Goal: Check status: Check status

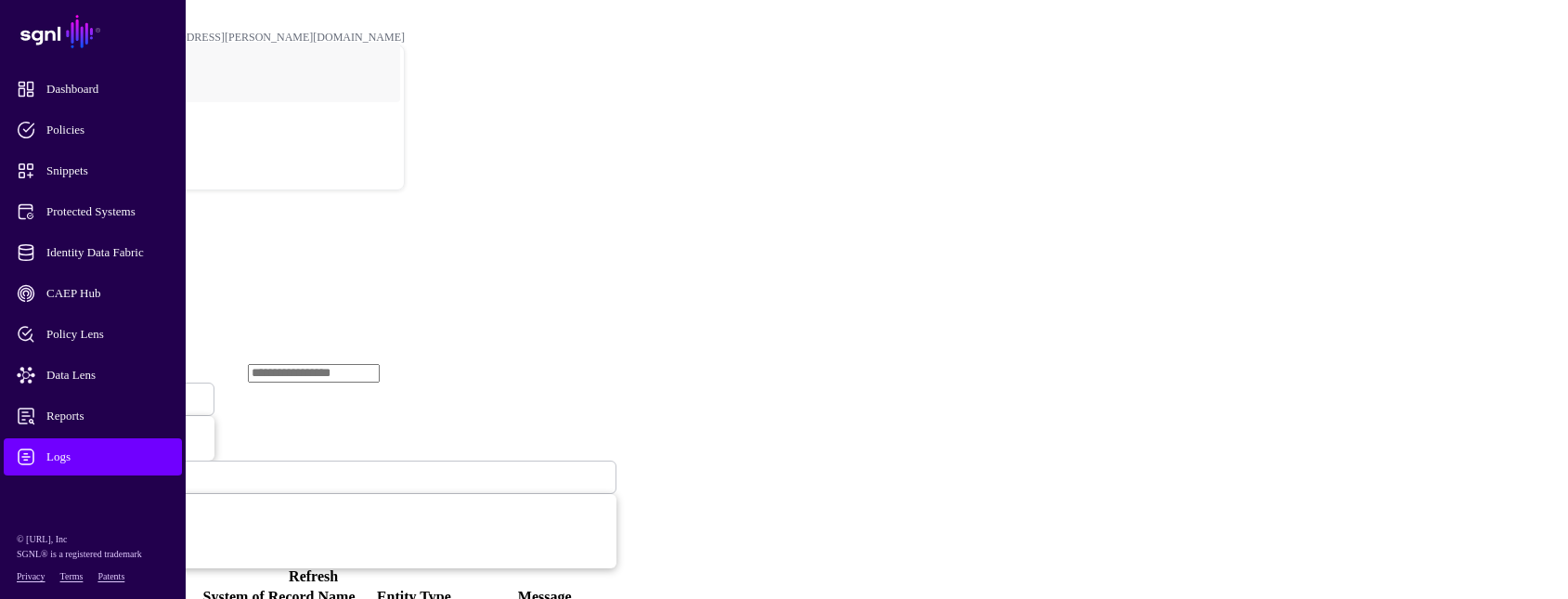
click at [104, 391] on span "Ingestion Started" at bounding box center [63, 399] width 82 height 16
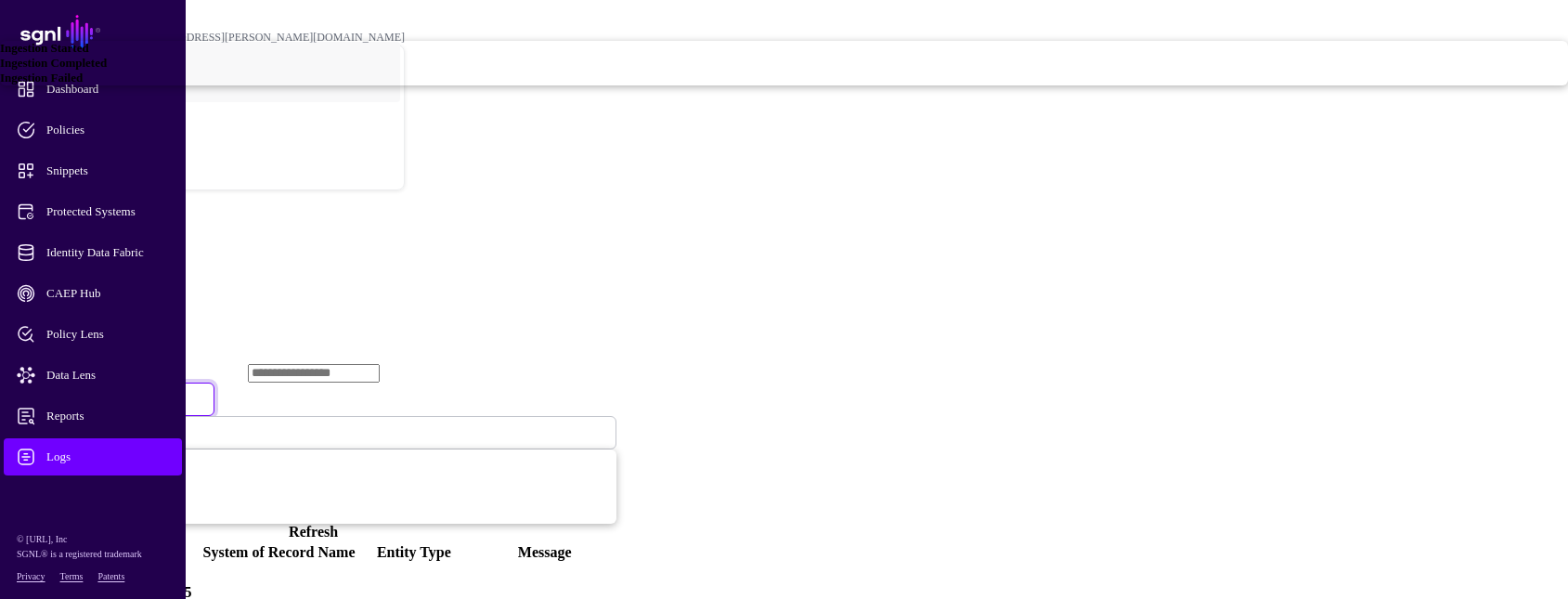
click at [107, 70] on span "Ingestion Completed" at bounding box center [53, 63] width 107 height 14
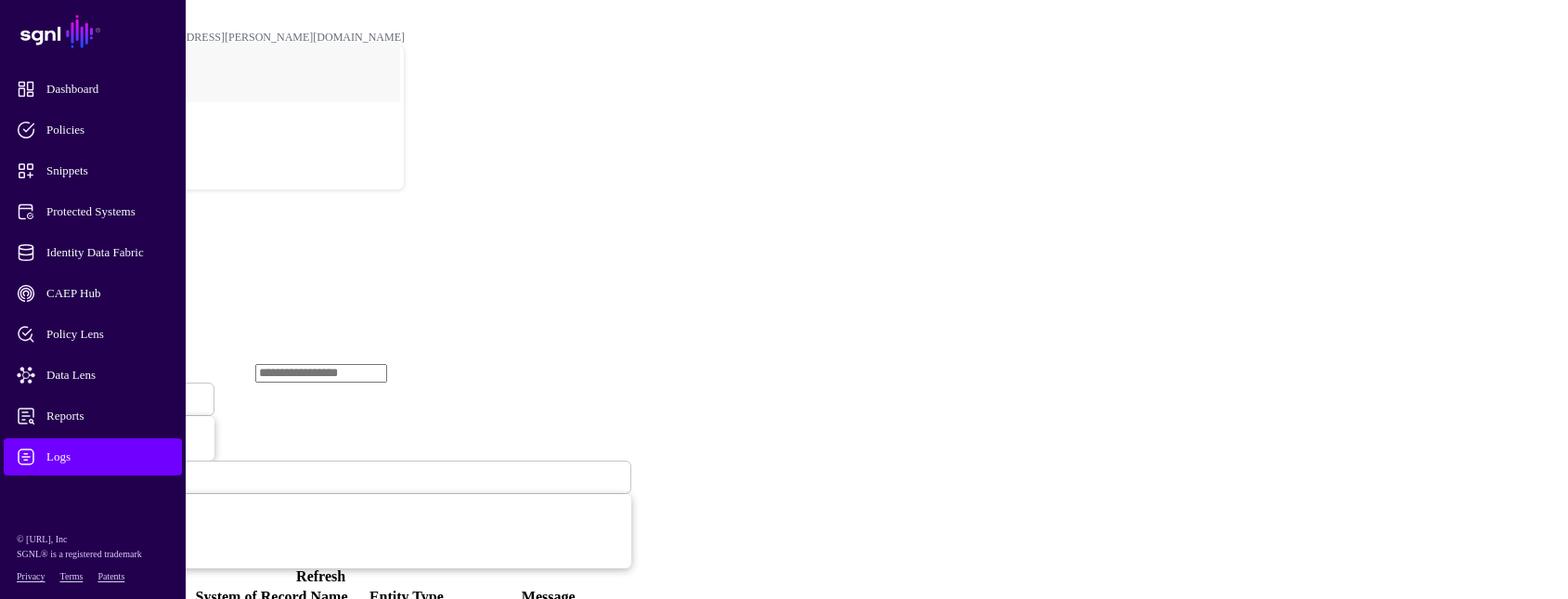
click at [124, 393] on span "Ingestion Completed" at bounding box center [72, 400] width 101 height 14
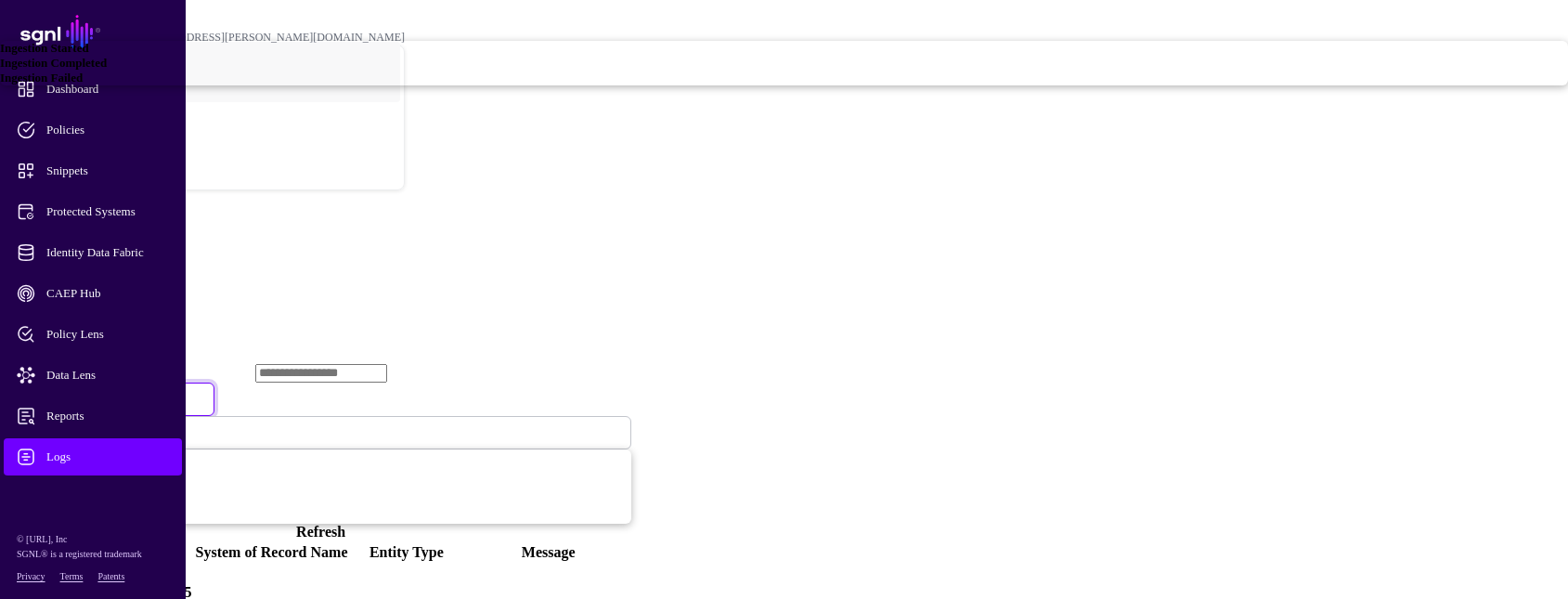
click at [616, 86] on div "Ingestion Failed" at bounding box center [784, 78] width 1568 height 15
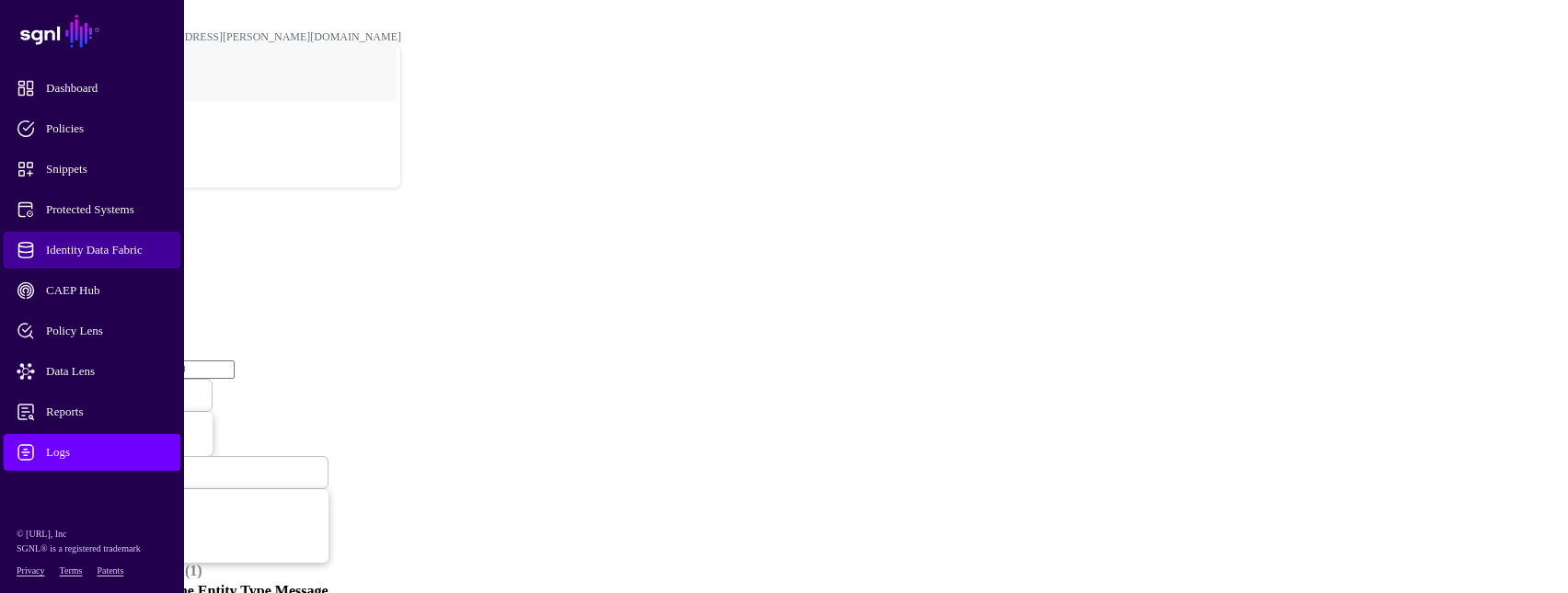
click at [118, 254] on span "Identity Data Fabric" at bounding box center [107, 250] width 180 height 19
